Goal: Task Accomplishment & Management: Check status

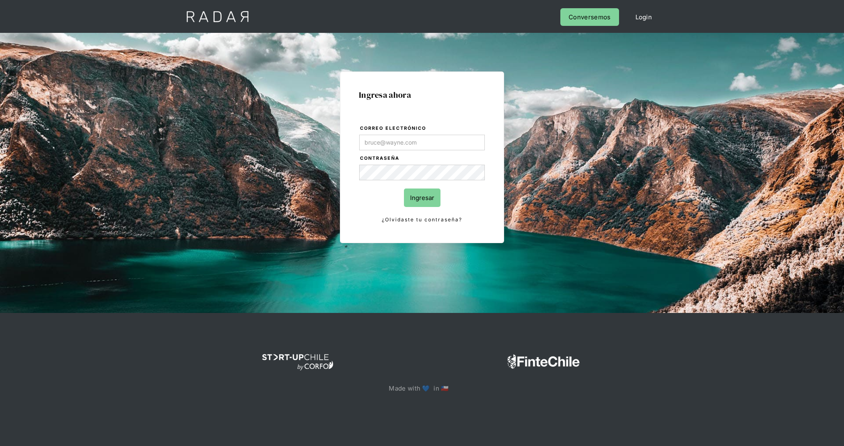
click at [434, 189] on input "Ingresar" at bounding box center [422, 197] width 37 height 18
click at [462, 138] on input "Correo electrónico" at bounding box center [422, 143] width 126 height 16
type input "[EMAIL_ADDRESS][DOMAIN_NAME]"
click at [424, 191] on input "Ingresar" at bounding box center [422, 197] width 37 height 18
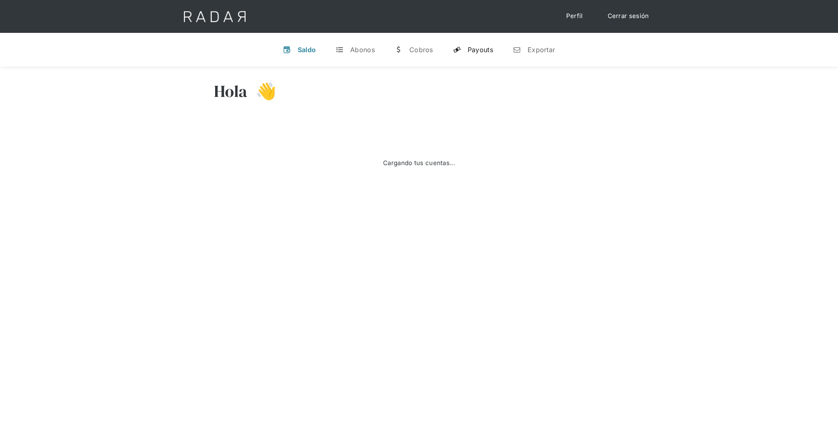
click at [487, 48] on div "Payouts" at bounding box center [480, 50] width 25 height 8
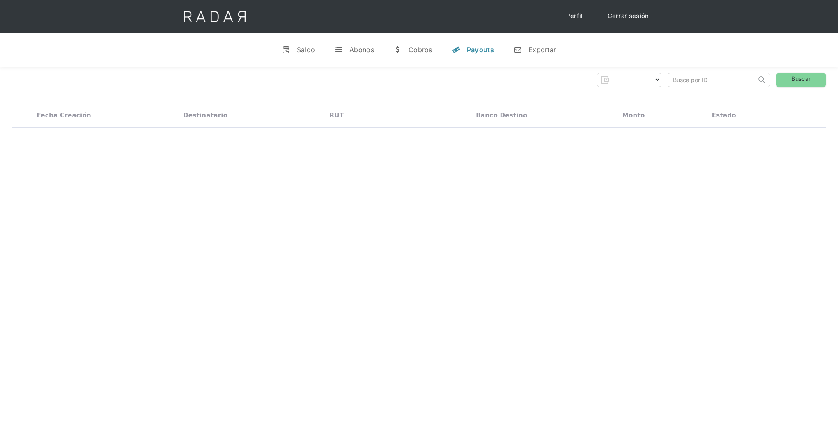
click at [687, 77] on input "search" at bounding box center [712, 80] width 88 height 14
paste input "20679"
type input "20679"
click input "Search" at bounding box center [0, 0] width 0 height 0
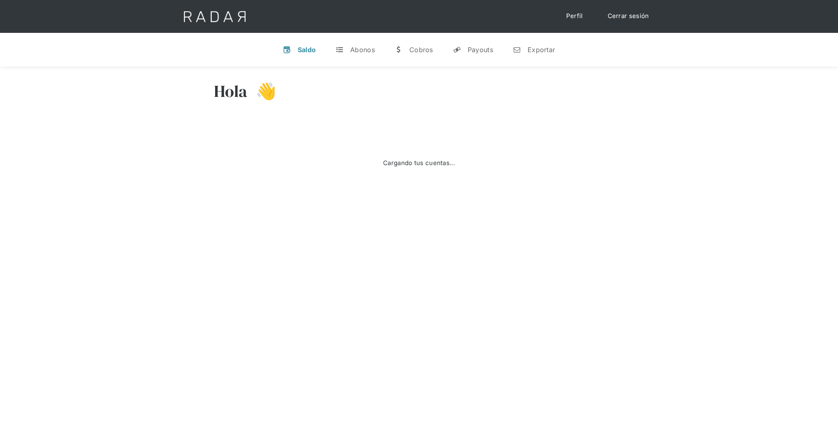
select select "bamboo-payments"
click at [492, 48] on div "Payouts" at bounding box center [480, 50] width 25 height 8
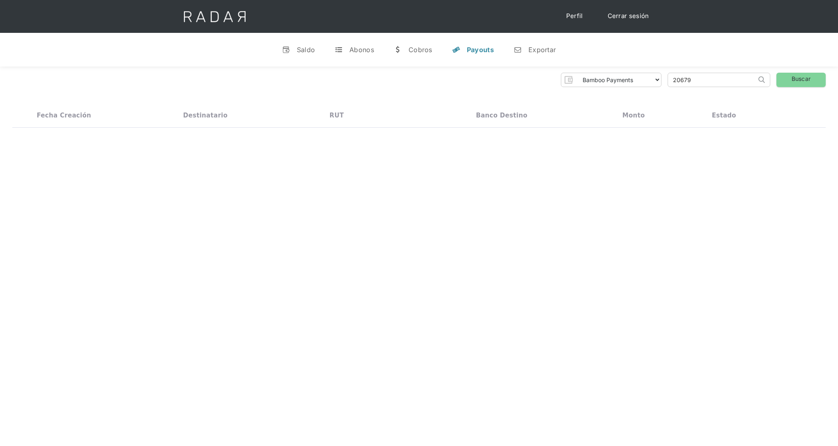
click at [690, 80] on input "20679" at bounding box center [712, 80] width 88 height 14
click at [813, 73] on link "Buscar" at bounding box center [801, 80] width 49 height 14
click at [662, 140] on div "1.000" at bounding box center [668, 142] width 90 height 13
click at [767, 143] on div "Completado Pendiente Fallido Rechazado" at bounding box center [740, 142] width 57 height 13
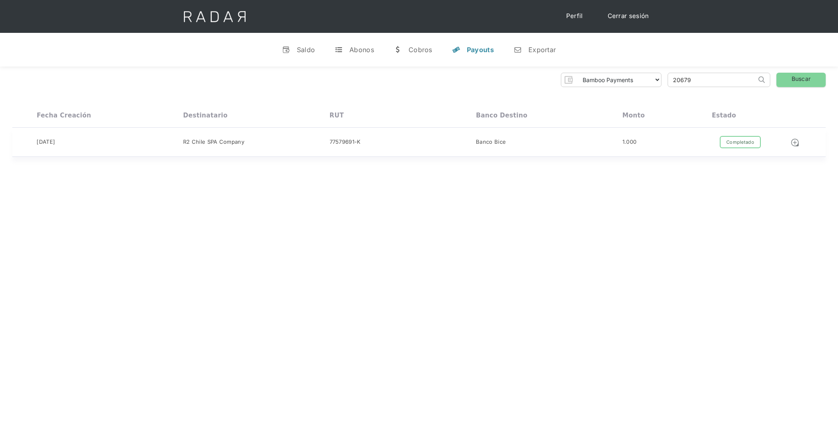
click at [485, 143] on div "Banco Bice" at bounding box center [491, 142] width 30 height 8
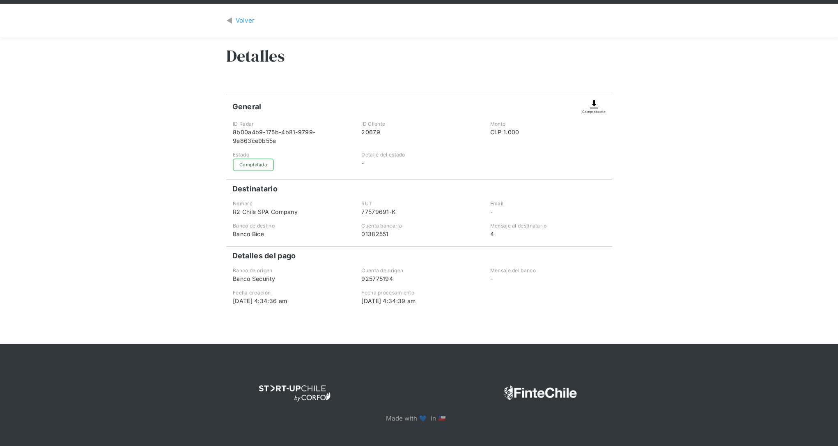
scroll to position [35, 0]
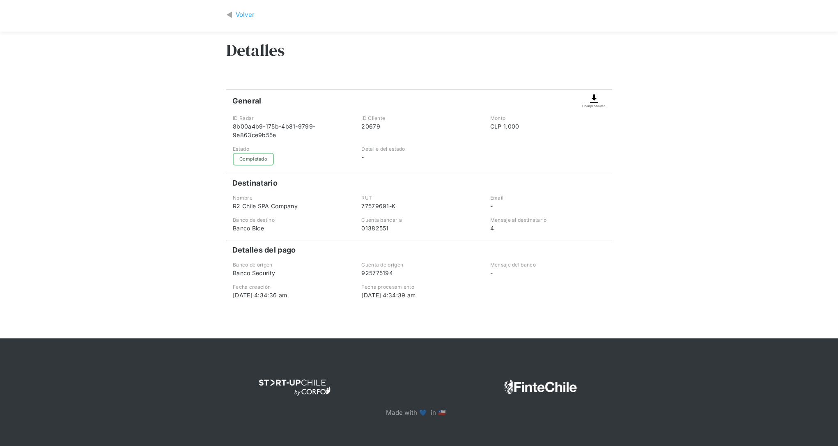
click at [599, 98] on img at bounding box center [594, 99] width 10 height 10
click at [593, 100] on img at bounding box center [594, 99] width 10 height 10
click at [593, 106] on div "Comprobante" at bounding box center [593, 105] width 23 height 5
click at [575, 53] on div "Detalles" at bounding box center [419, 56] width 386 height 49
click at [91, 141] on div "Volver Detalles General Comprobante ID Radar 8b00a4b9-175b-4b81-9799-9e863ce9b5…" at bounding box center [419, 168] width 838 height 340
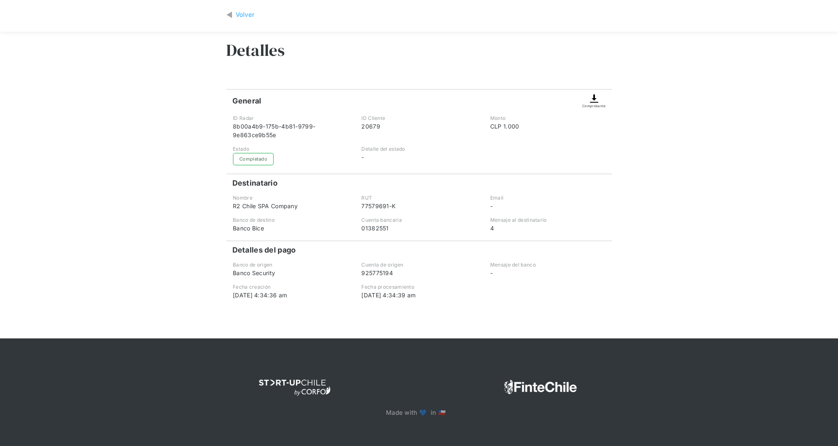
click at [590, 96] on img at bounding box center [594, 99] width 10 height 10
click at [229, 18] on img at bounding box center [229, 14] width 6 height 9
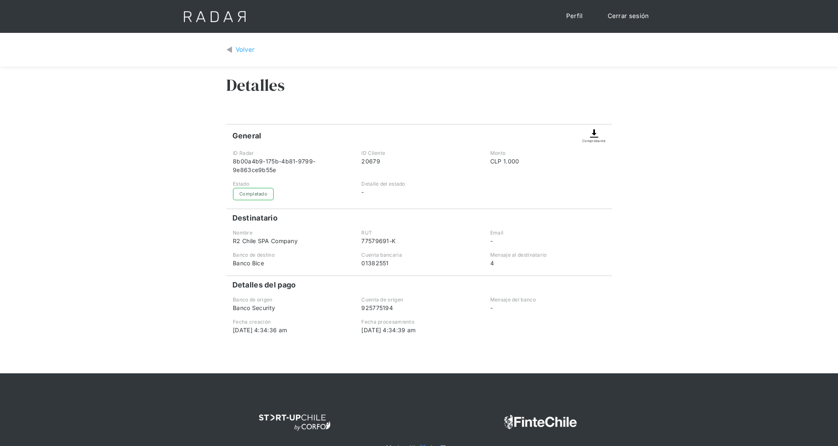
click at [597, 139] on div "Comprobante" at bounding box center [593, 140] width 23 height 5
